Goal: Task Accomplishment & Management: Manage account settings

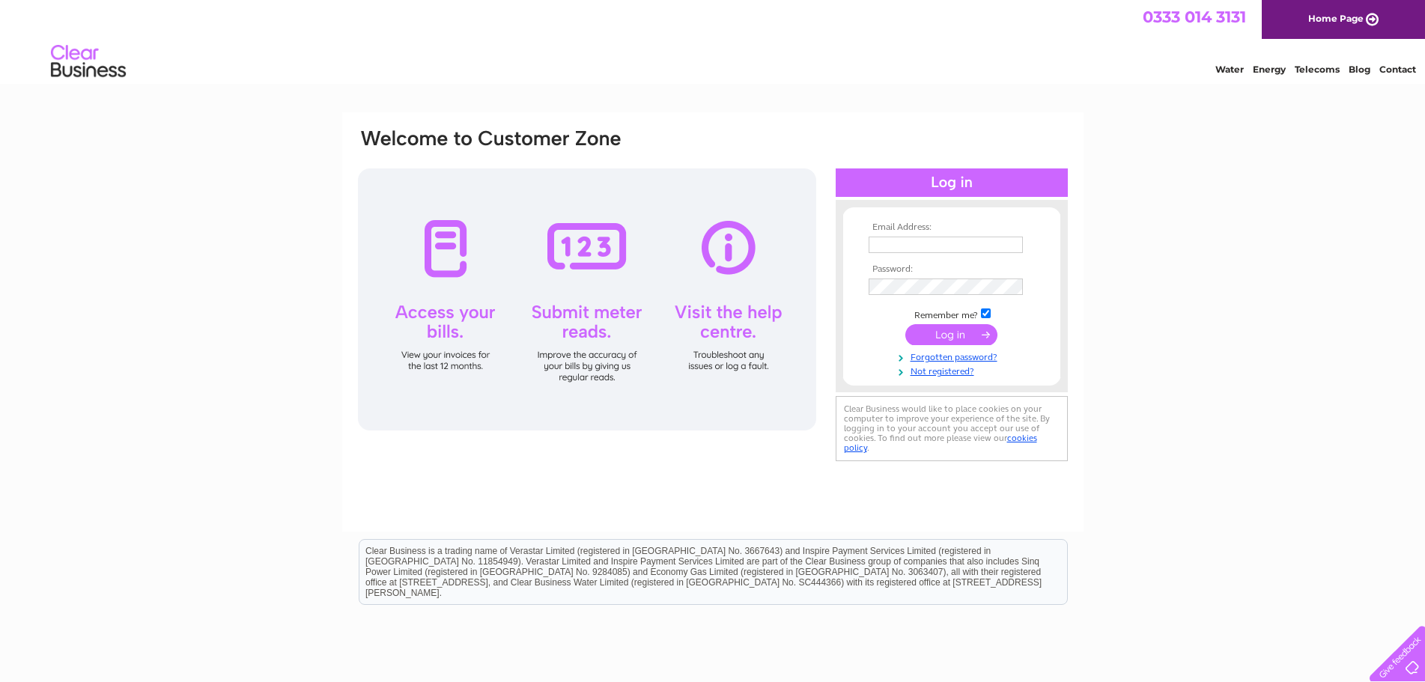
type input "raymond.harbourhaulage@gmail.com"
click at [949, 332] on input "submit" at bounding box center [951, 334] width 92 height 21
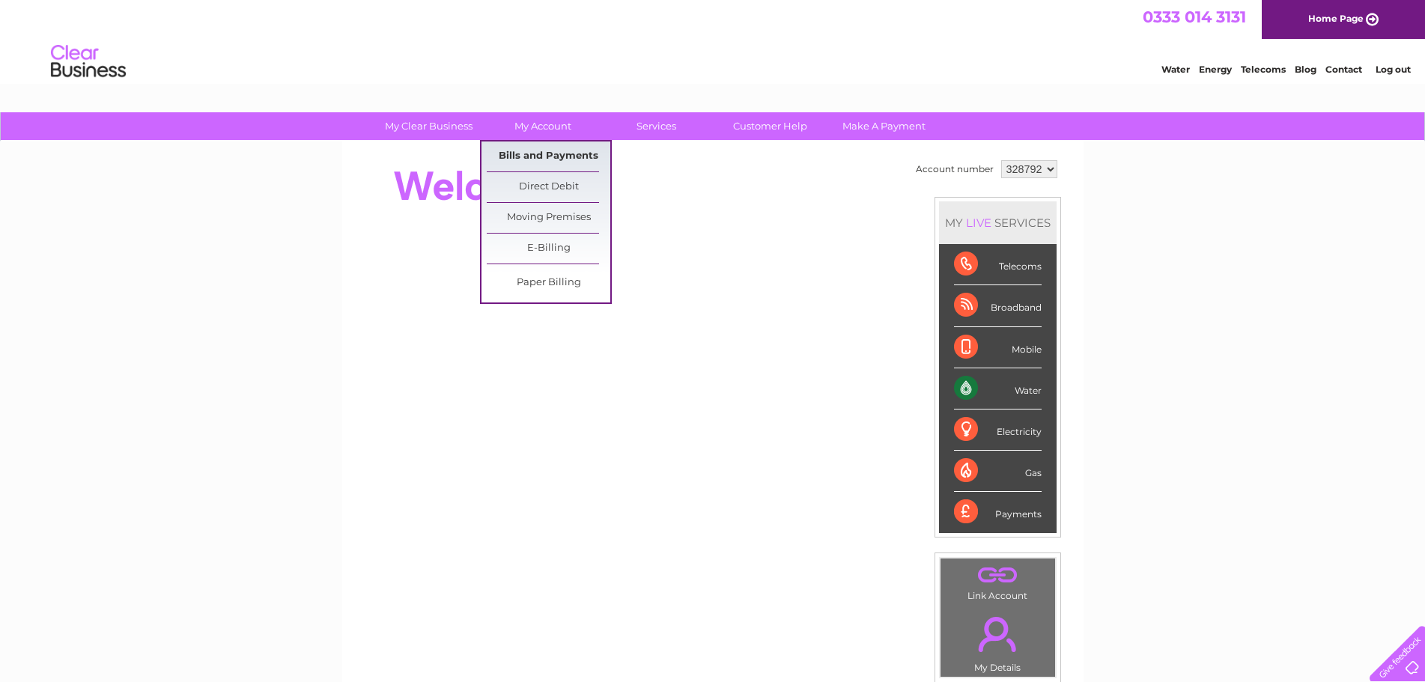
click at [532, 148] on link "Bills and Payments" at bounding box center [549, 157] width 124 height 30
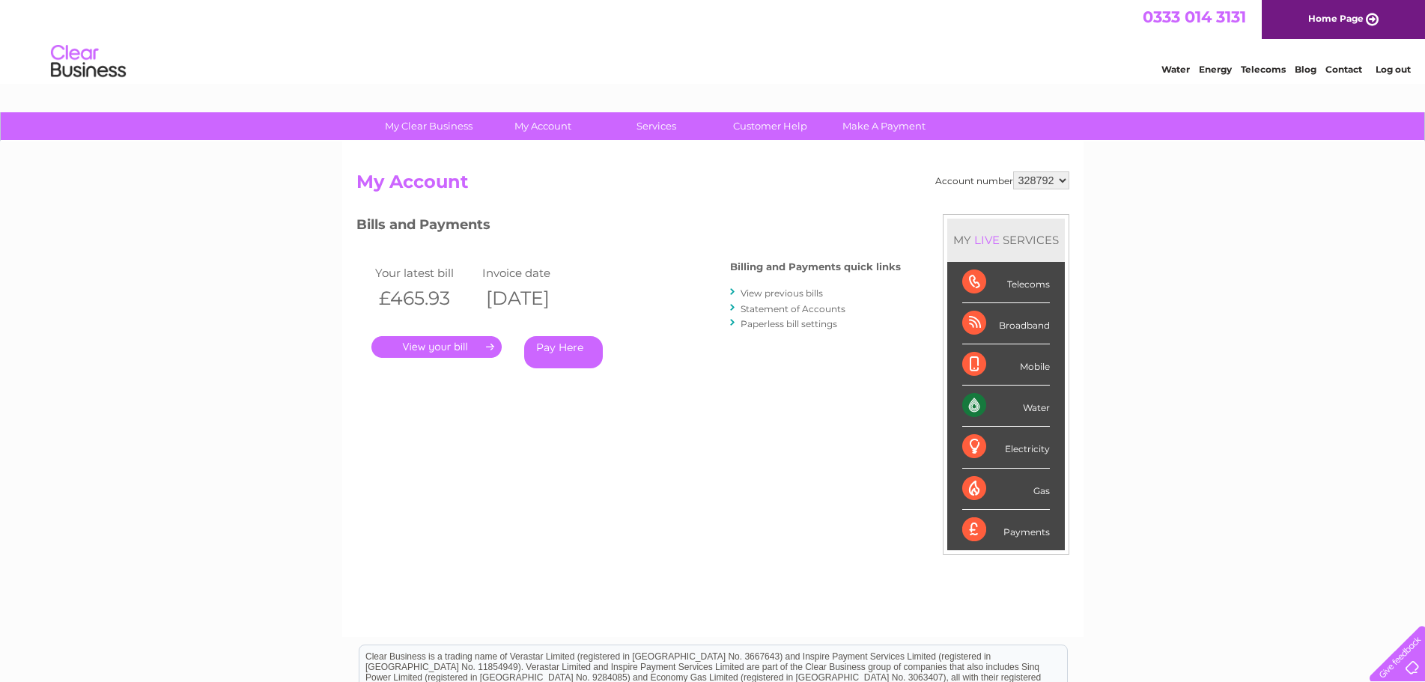
click at [431, 342] on link "." at bounding box center [436, 347] width 130 height 22
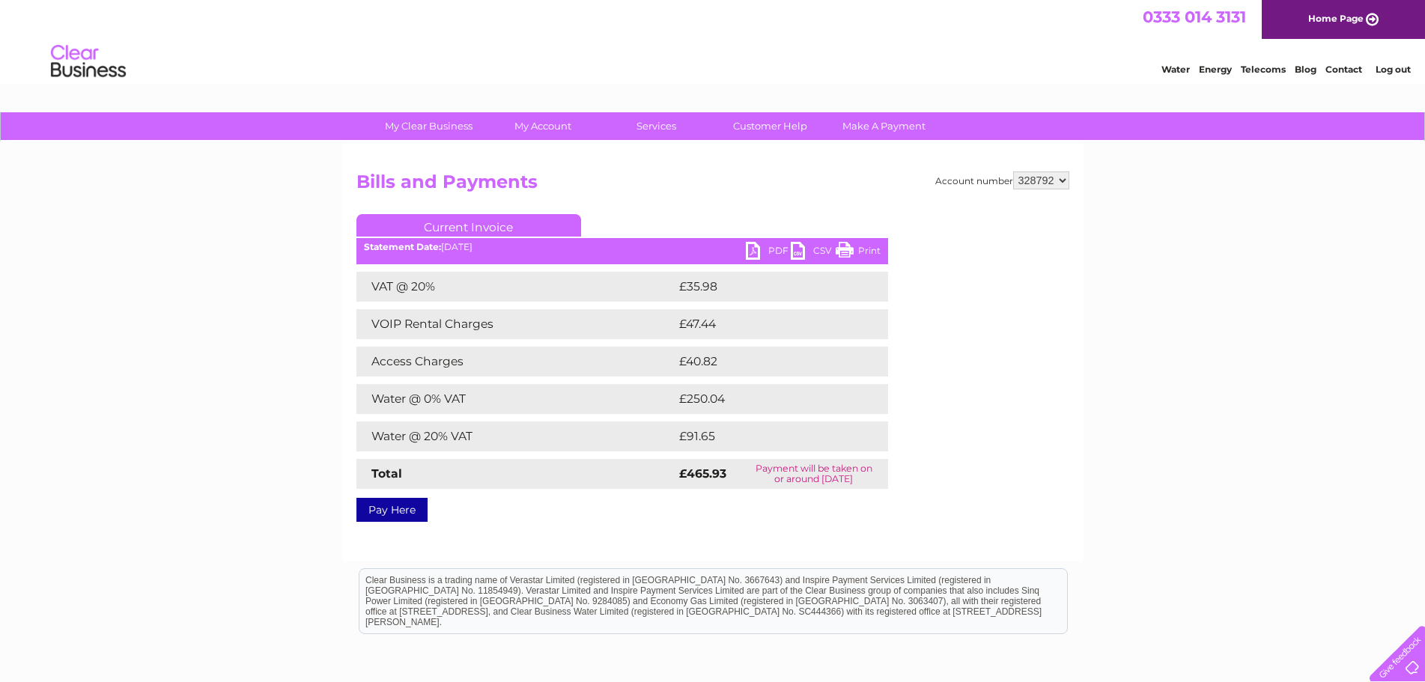
click at [771, 249] on link "PDF" at bounding box center [768, 253] width 45 height 22
